Goal: Transaction & Acquisition: Download file/media

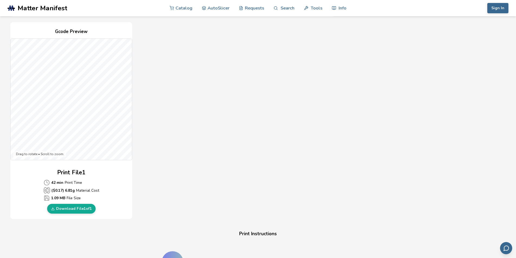
scroll to position [144, 0]
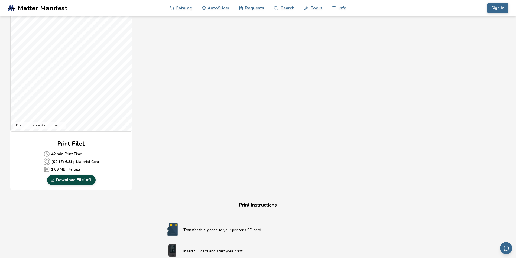
click at [64, 182] on link "Download File 1 of 1" at bounding box center [71, 180] width 48 height 10
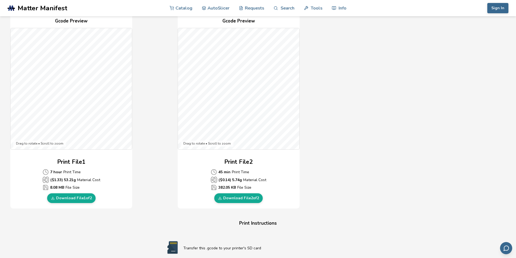
scroll to position [11, 0]
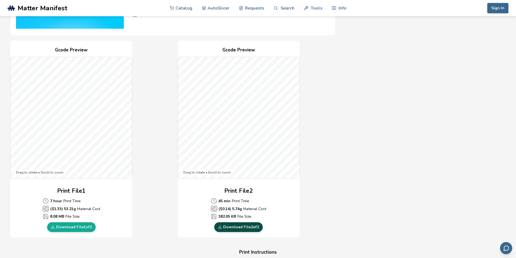
click at [243, 228] on link "Download File 2 of 2" at bounding box center [238, 227] width 48 height 10
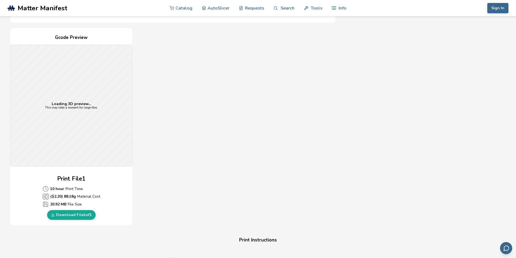
scroll to position [144, 0]
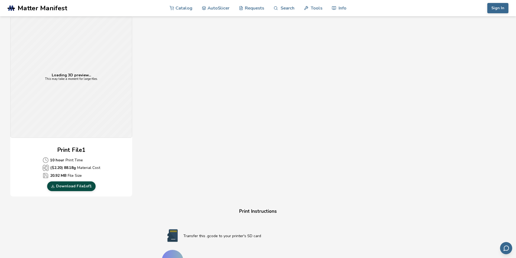
click at [60, 188] on link "Download File 1 of 1" at bounding box center [71, 187] width 48 height 10
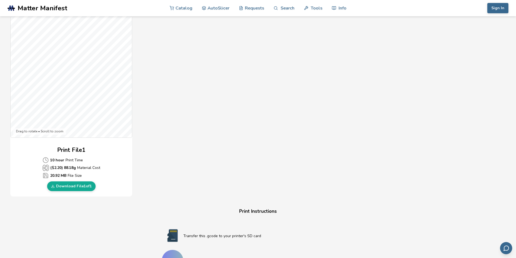
scroll to position [0, 0]
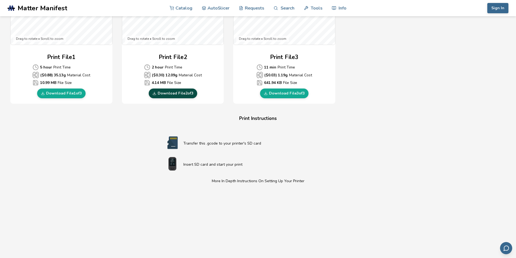
click at [175, 92] on link "Download File 2 of 3" at bounding box center [173, 94] width 48 height 10
click at [292, 92] on link "Download File 3 of 3" at bounding box center [284, 94] width 48 height 10
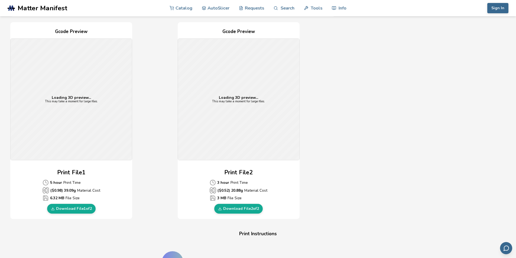
scroll to position [173, 0]
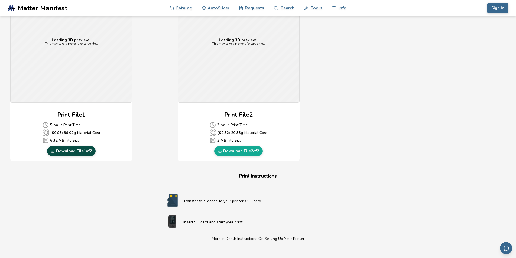
click at [89, 151] on link "Download File 1 of 2" at bounding box center [71, 151] width 48 height 10
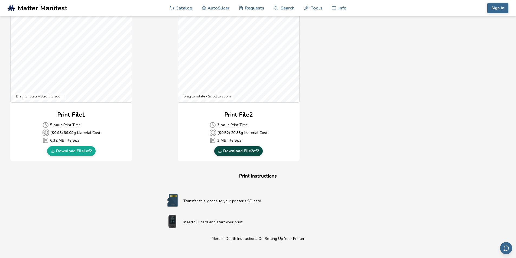
click at [234, 153] on link "Download File 2 of 2" at bounding box center [238, 151] width 48 height 10
